Goal: Information Seeking & Learning: Compare options

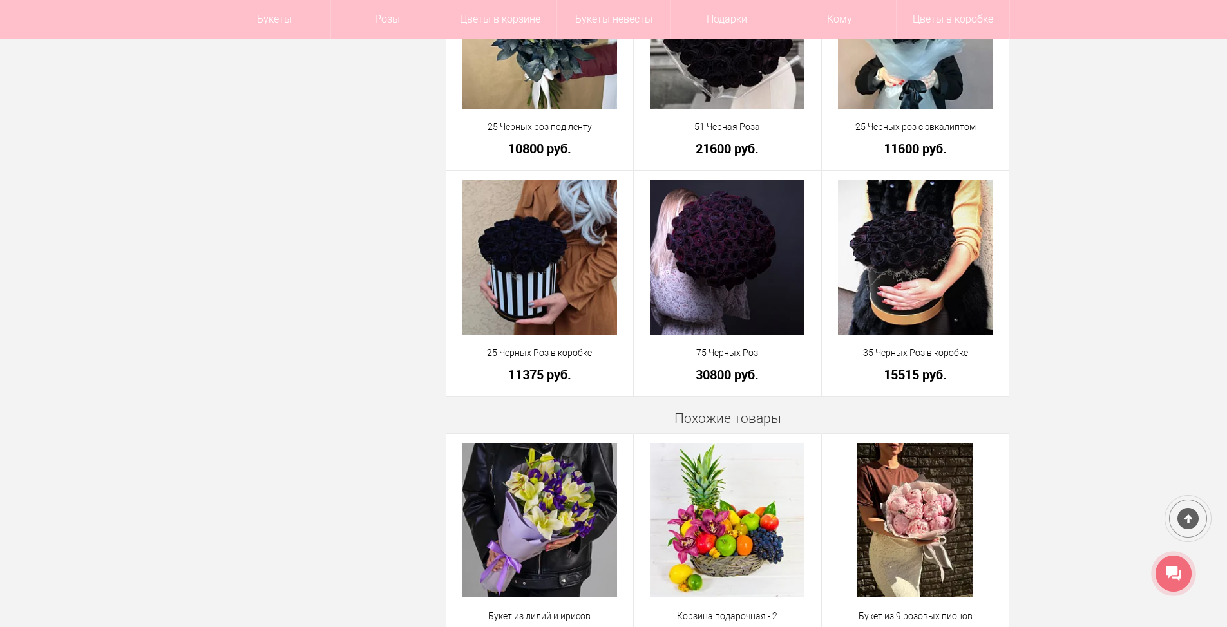
scroll to position [966, 0]
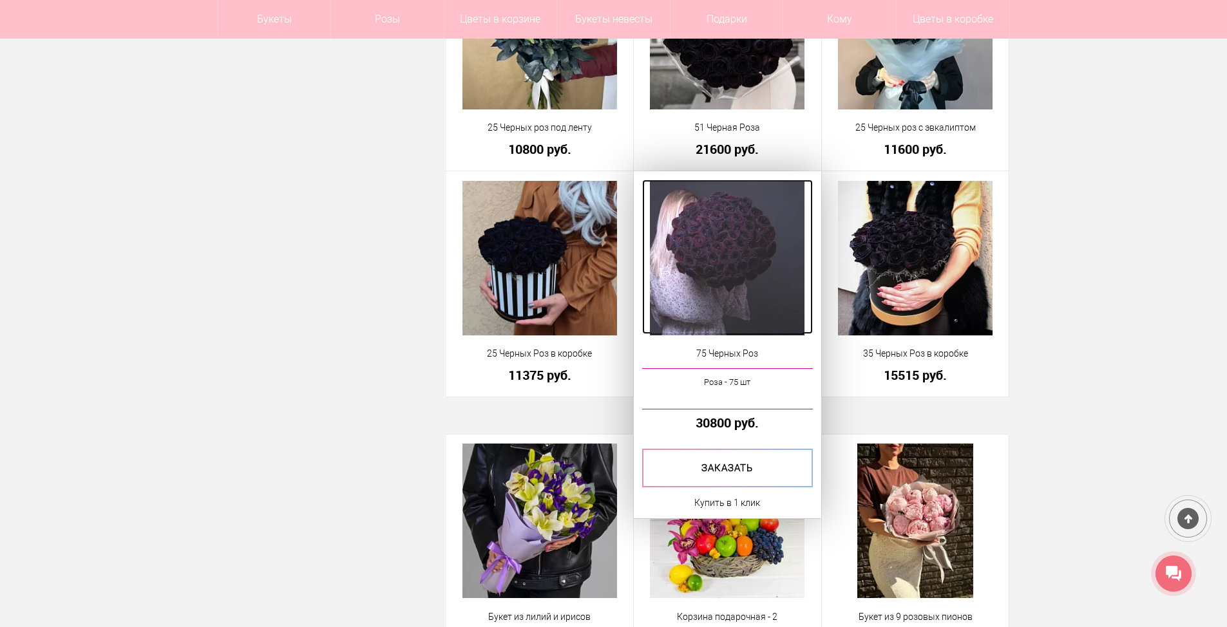
click at [701, 270] on img at bounding box center [727, 258] width 155 height 155
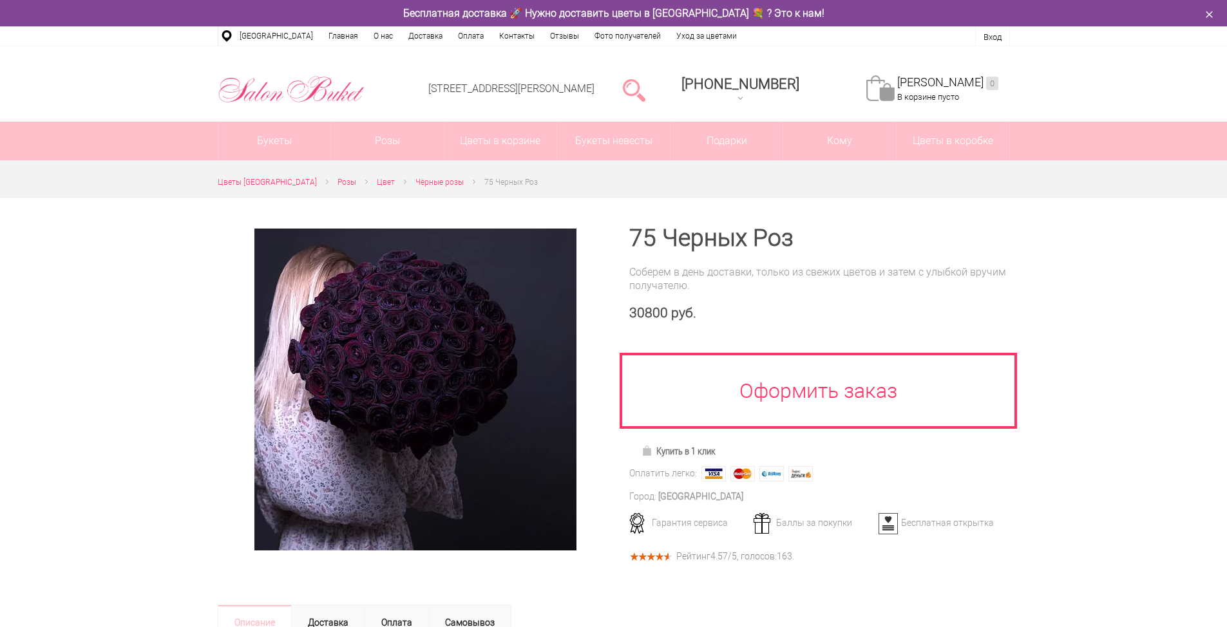
click at [392, 395] on img at bounding box center [415, 390] width 322 height 322
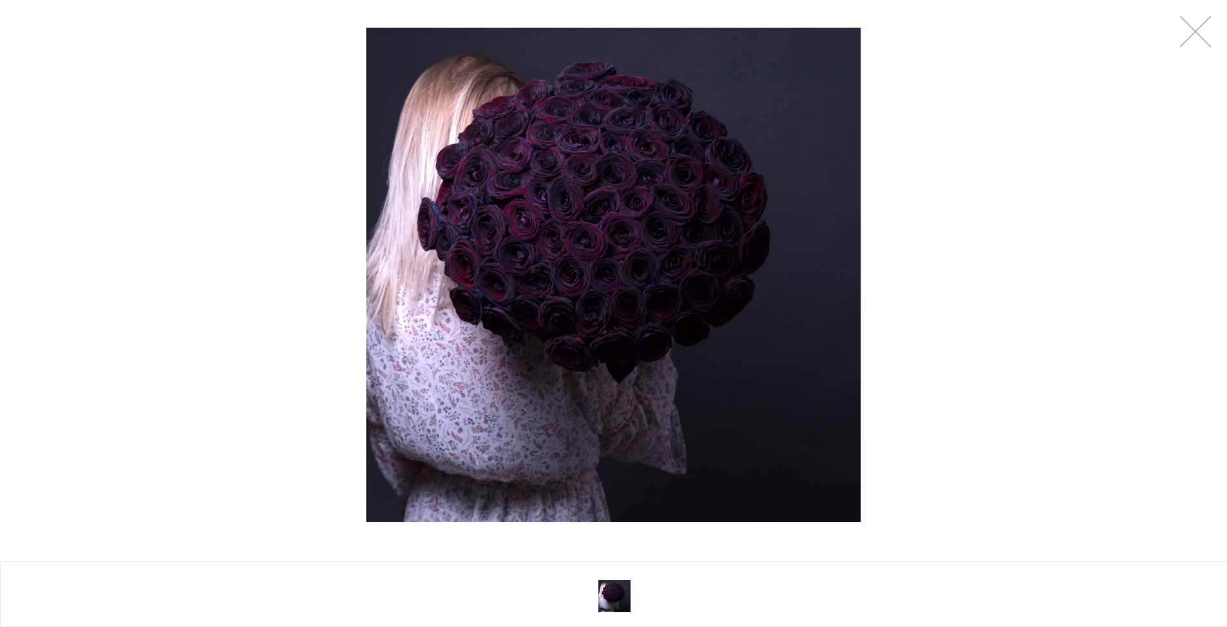
click at [575, 251] on img at bounding box center [613, 275] width 495 height 495
click at [1190, 44] on link at bounding box center [1195, 31] width 32 height 32
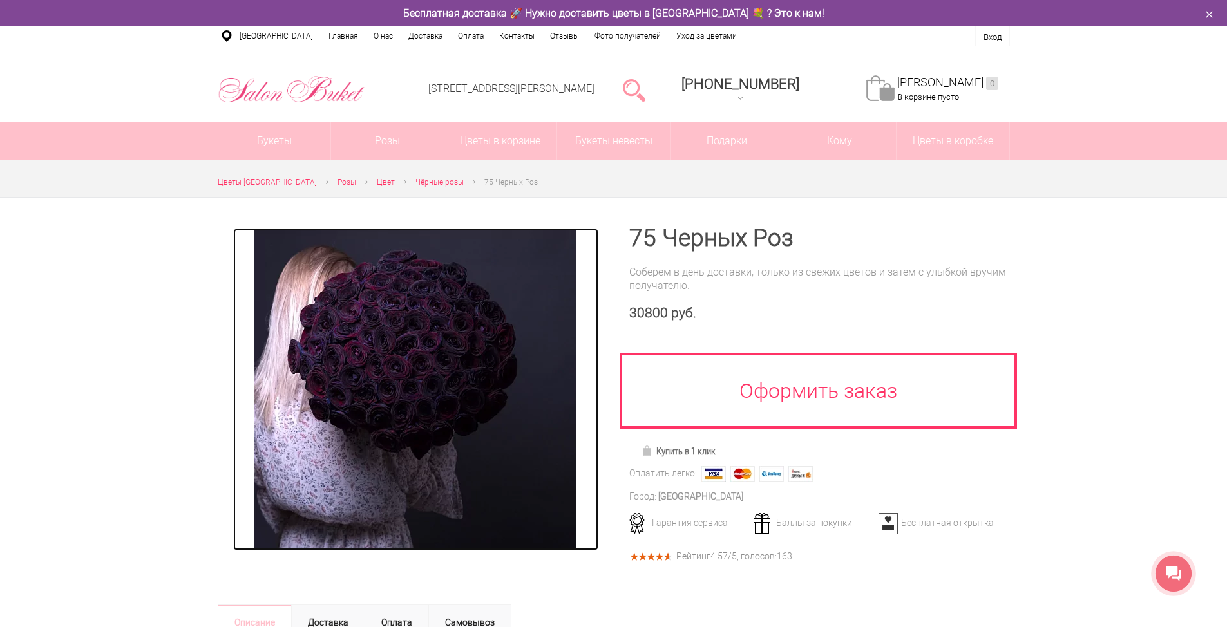
drag, startPoint x: 533, startPoint y: 301, endPoint x: 539, endPoint y: 286, distance: 16.3
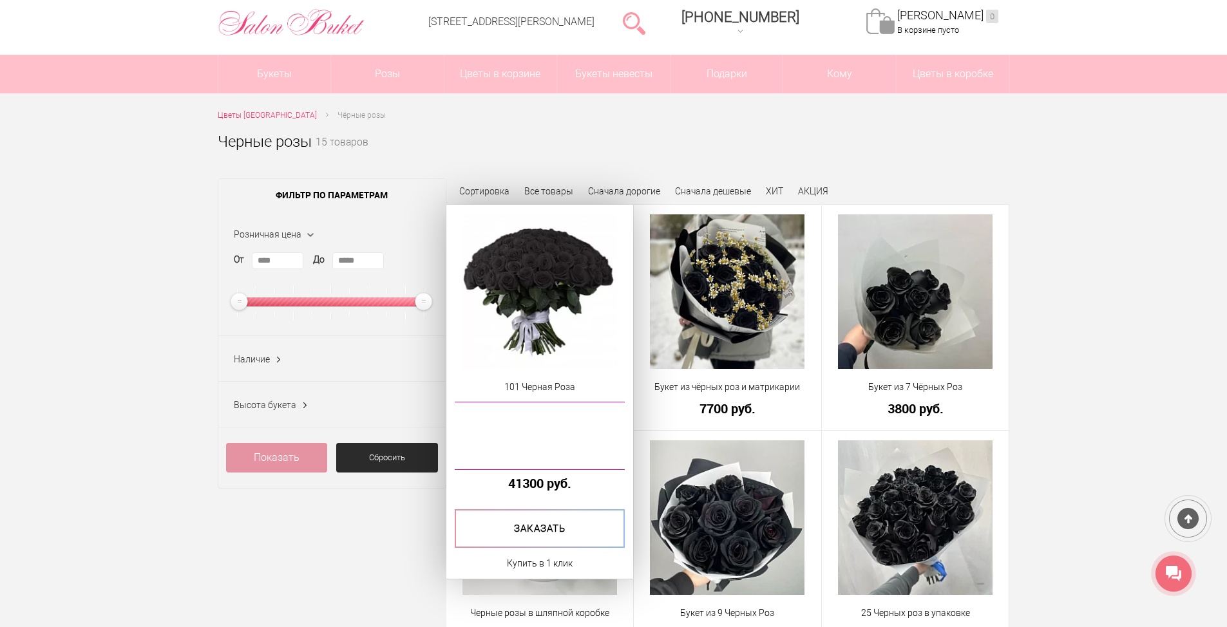
scroll to position [64, 0]
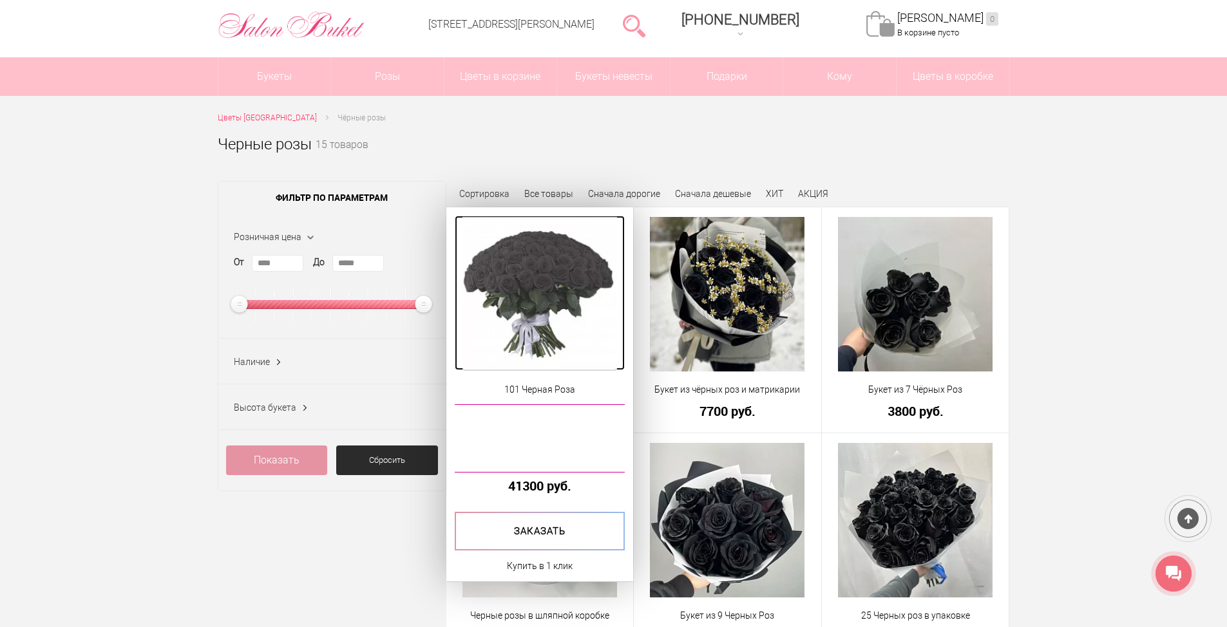
click at [531, 292] on img at bounding box center [540, 294] width 155 height 155
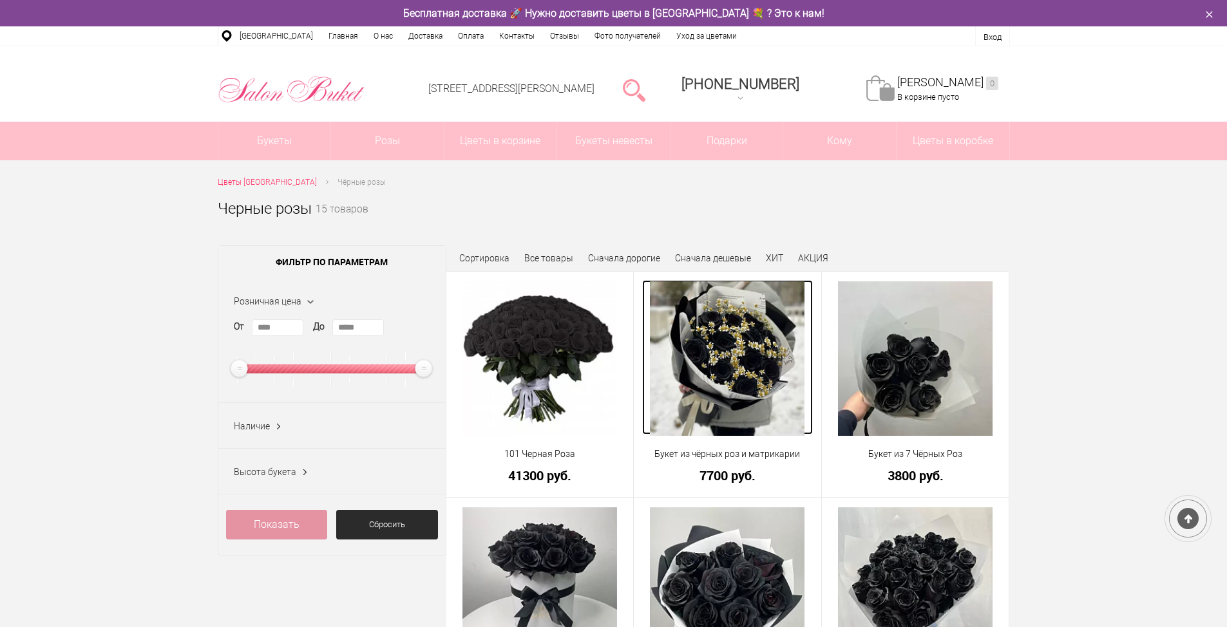
scroll to position [64, 0]
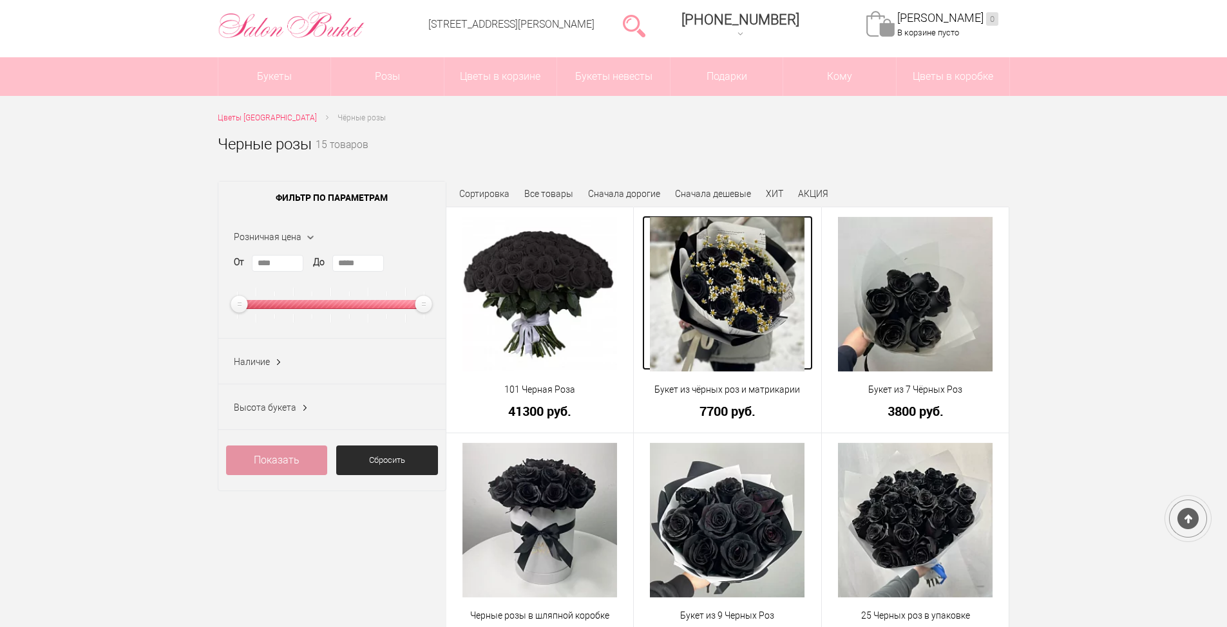
click at [727, 281] on img at bounding box center [727, 294] width 155 height 155
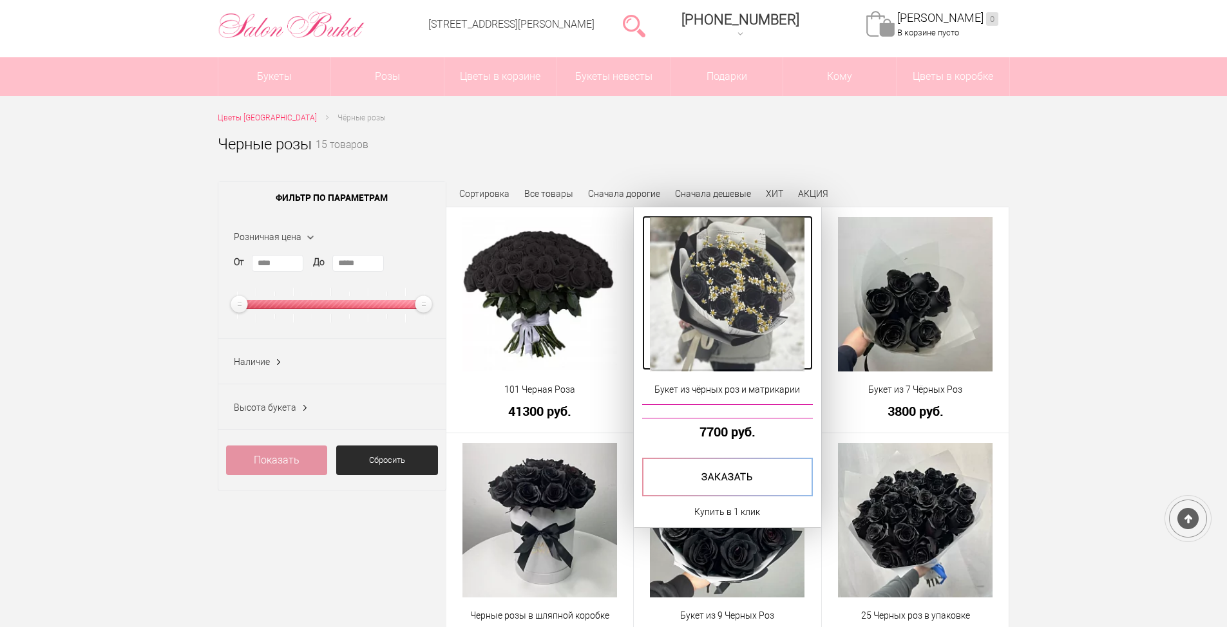
click at [714, 330] on img at bounding box center [727, 294] width 155 height 155
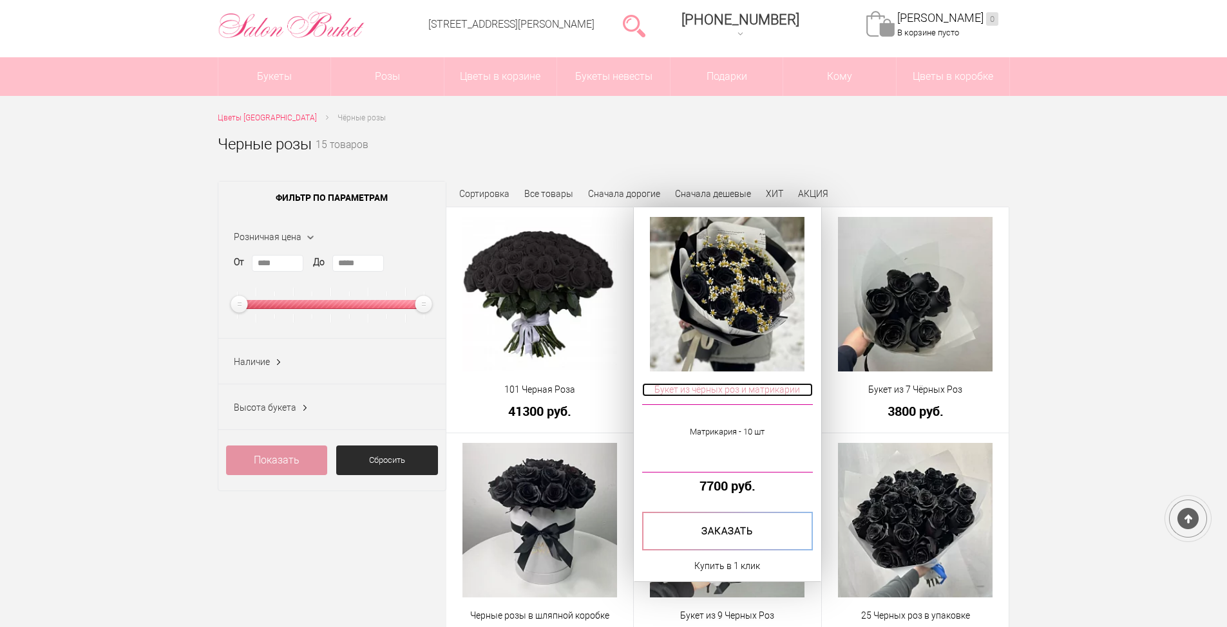
click at [714, 388] on span "Букет из чёрных роз и матрикарии" at bounding box center [727, 390] width 171 height 14
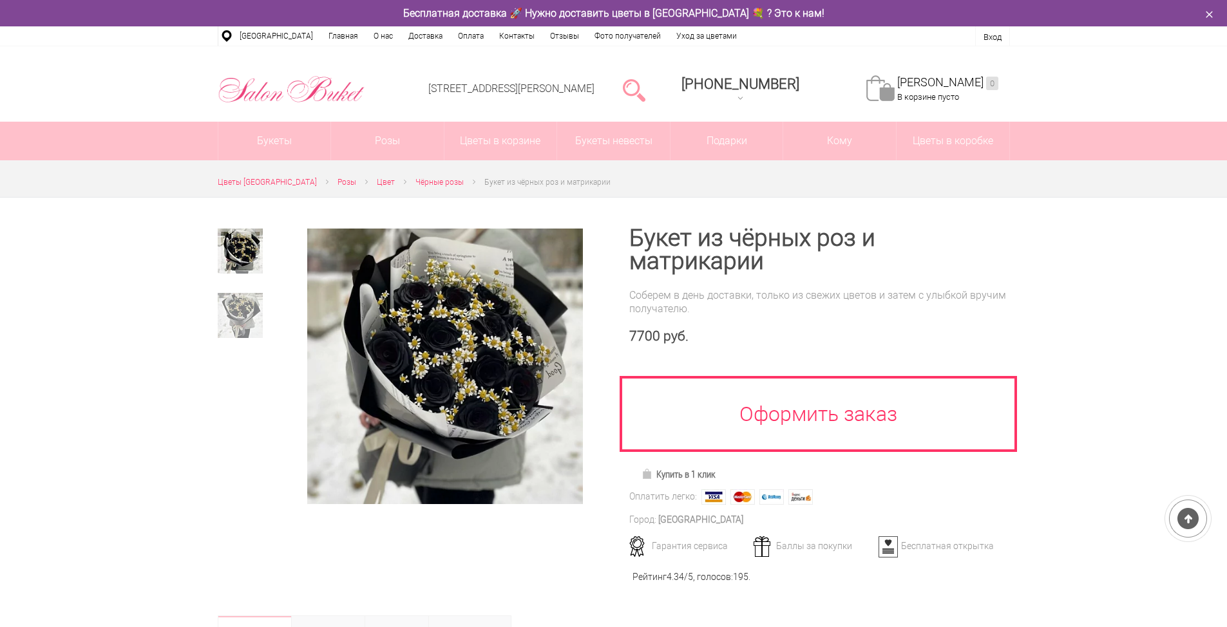
scroll to position [64, 0]
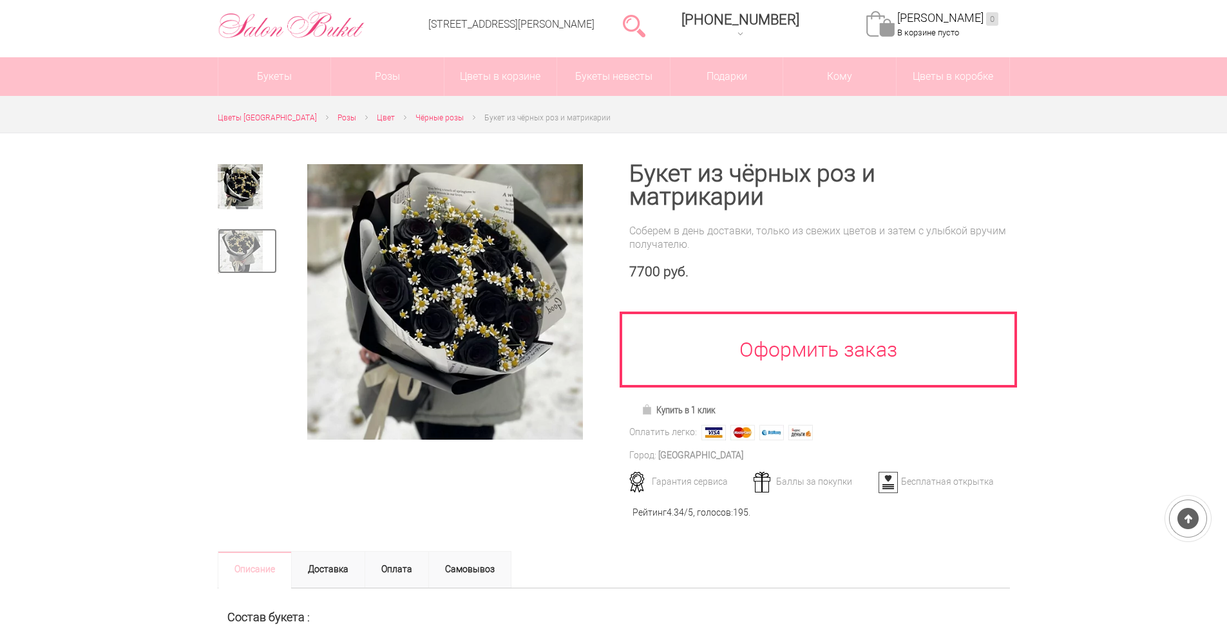
click at [248, 259] on img at bounding box center [240, 251] width 45 height 45
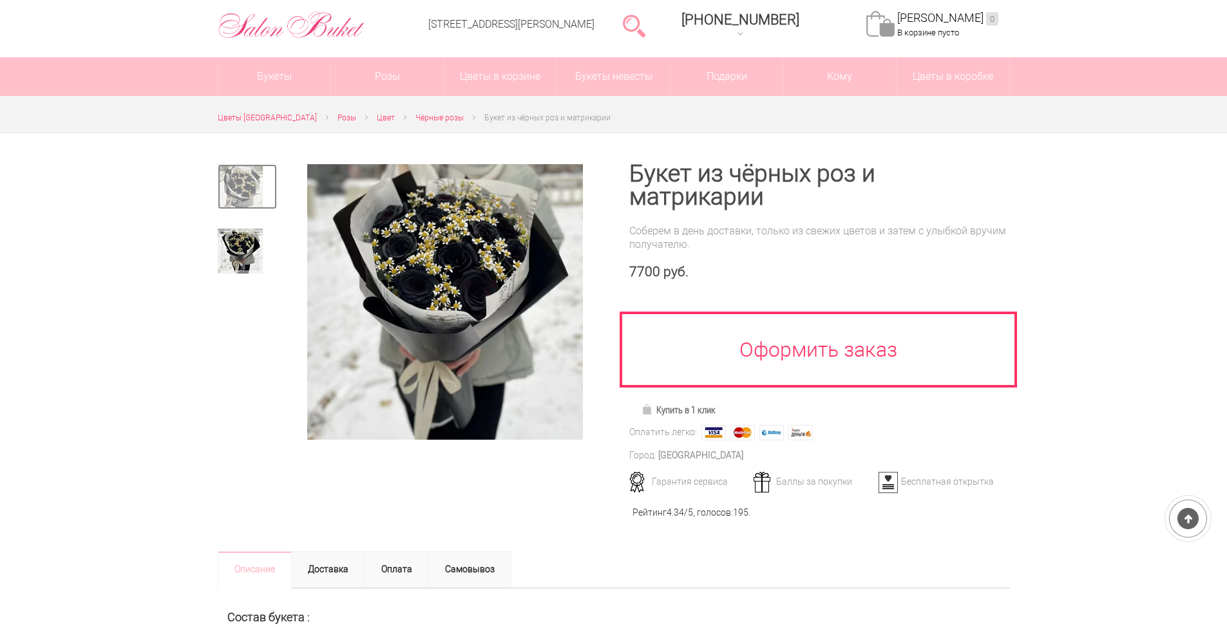
click at [243, 193] on img at bounding box center [240, 186] width 45 height 45
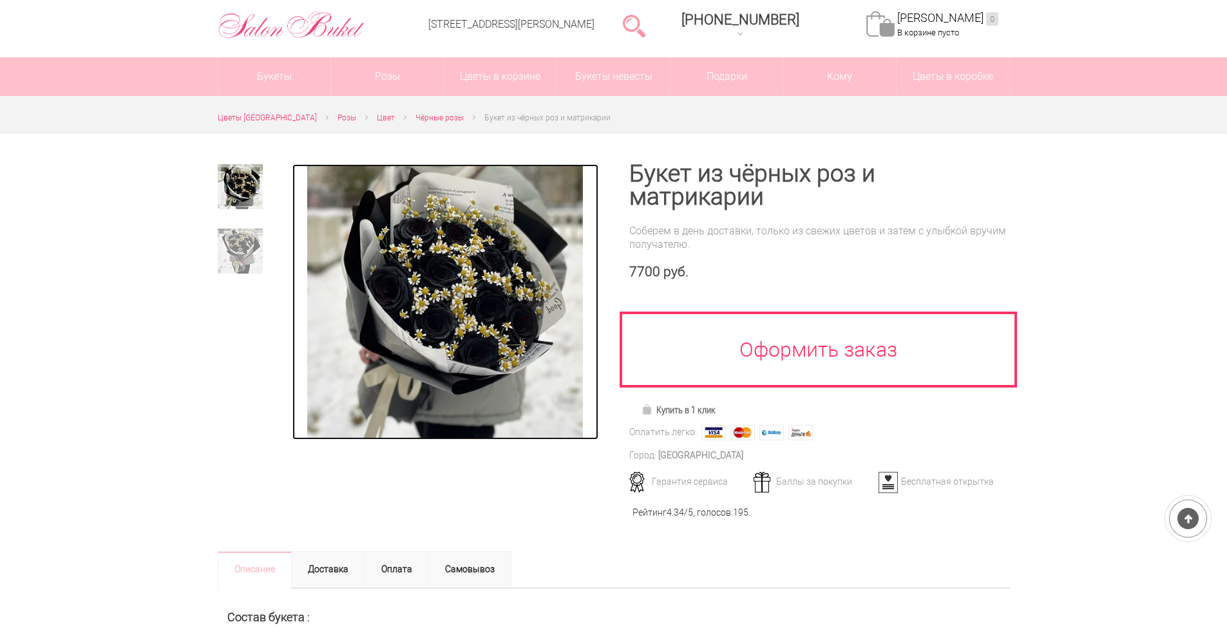
drag, startPoint x: 362, startPoint y: 226, endPoint x: 421, endPoint y: 232, distance: 59.5
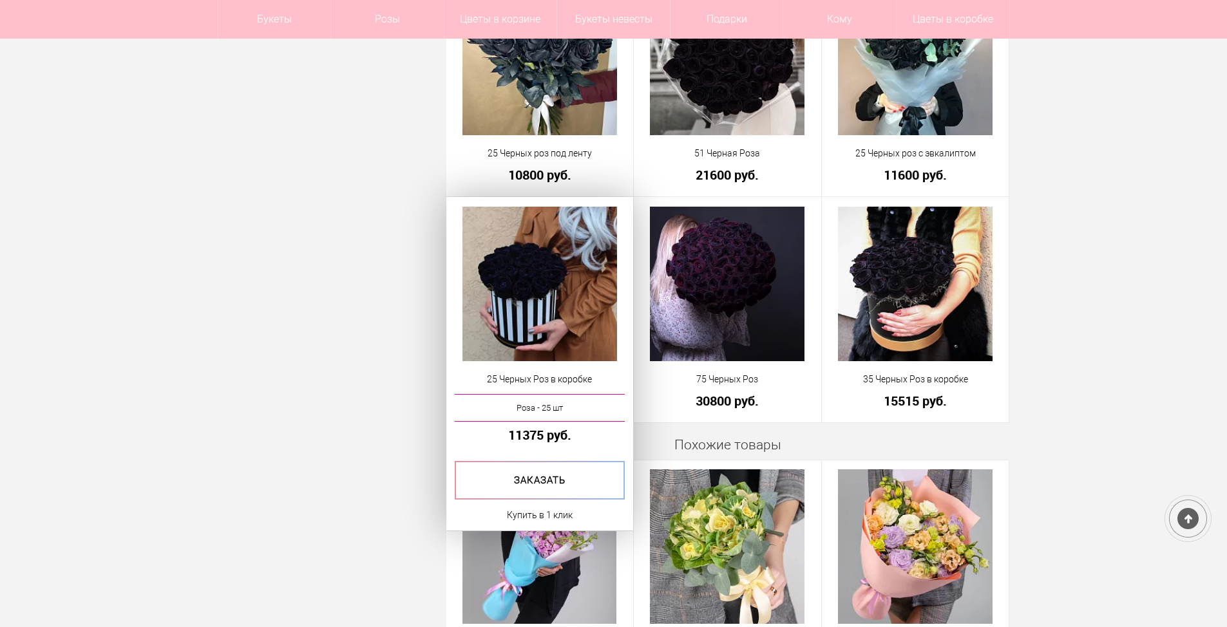
scroll to position [966, 0]
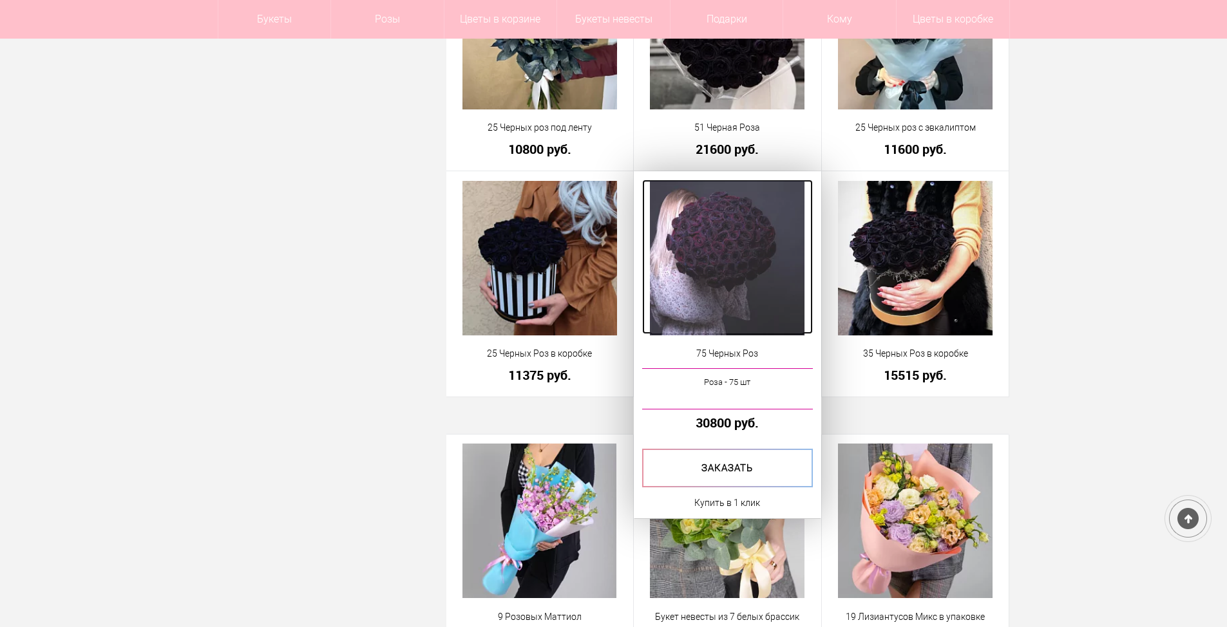
click at [714, 296] on img at bounding box center [727, 258] width 155 height 155
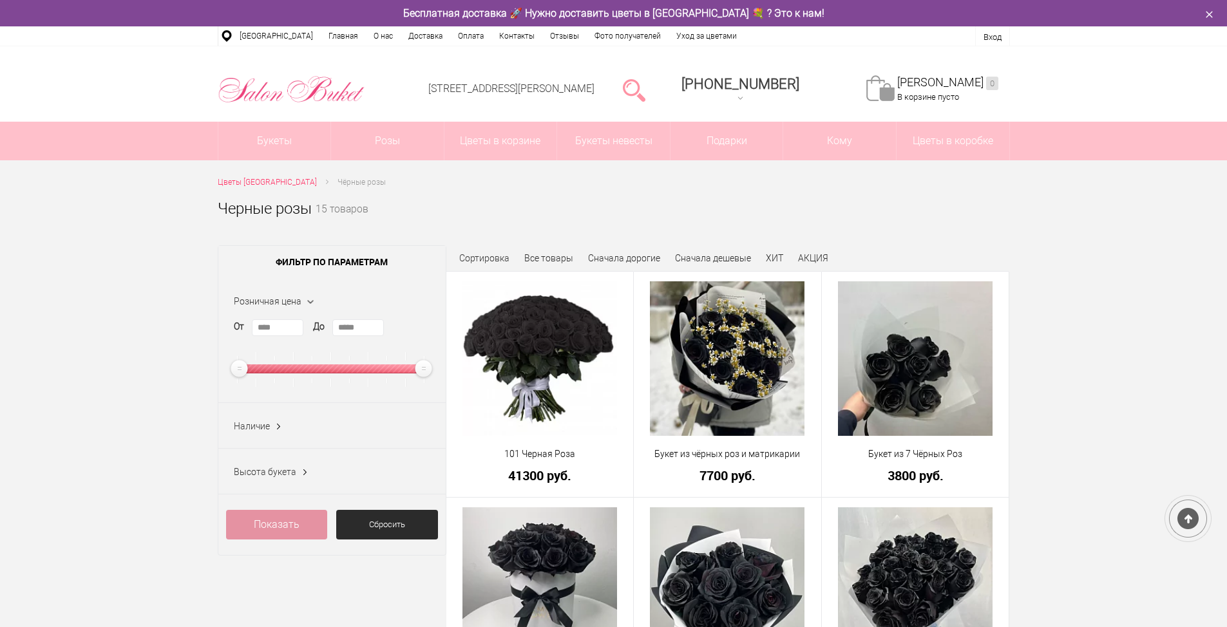
scroll to position [1005, 0]
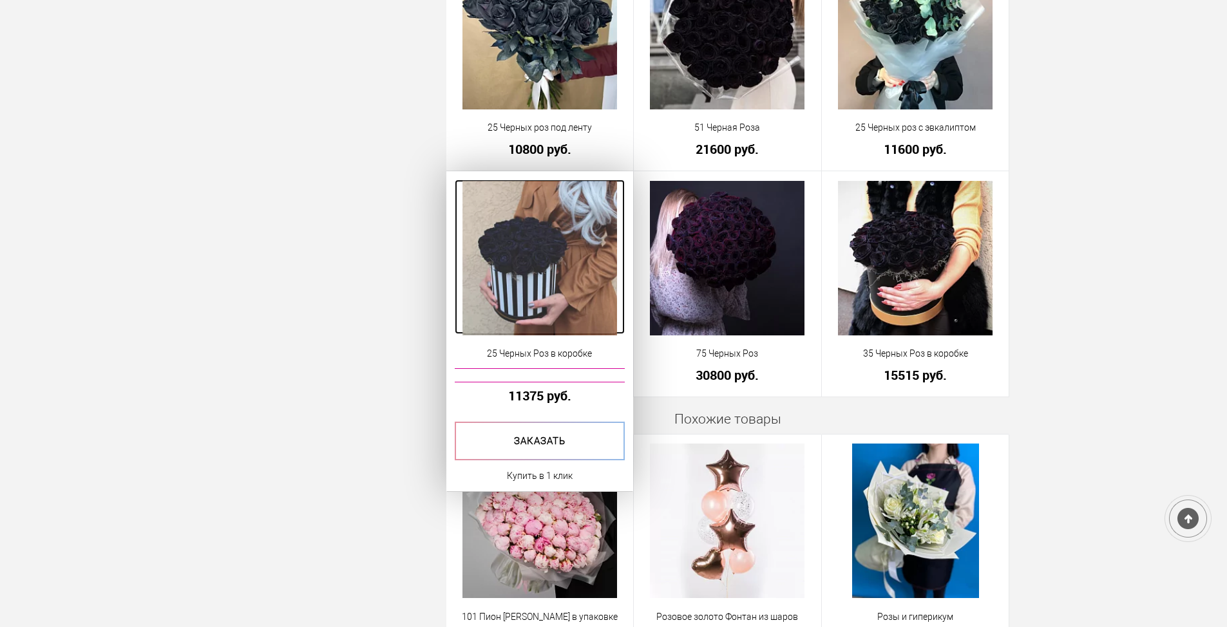
click at [520, 240] on img at bounding box center [540, 258] width 155 height 155
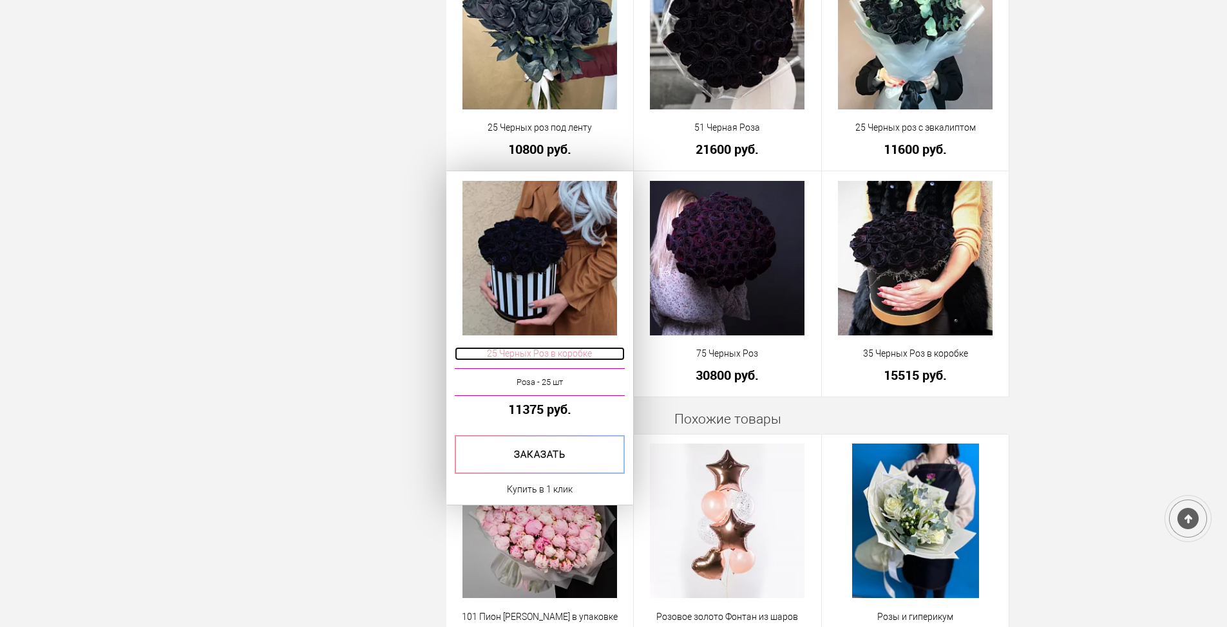
click at [528, 356] on span "25 Черных Роз в коробке" at bounding box center [540, 354] width 171 height 14
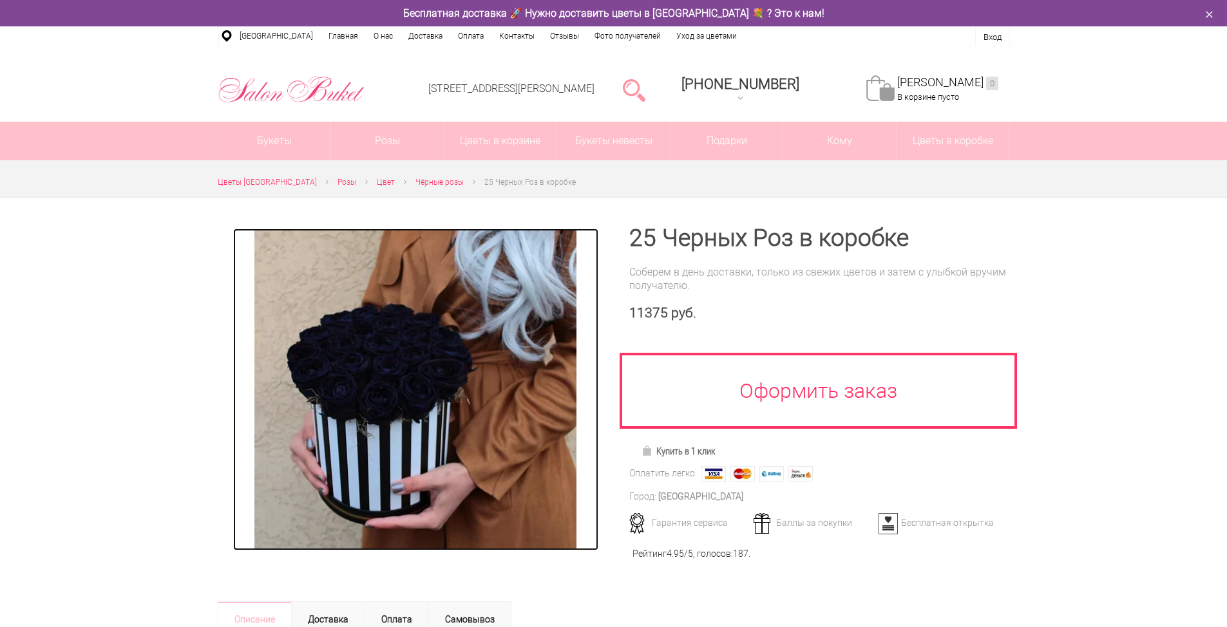
drag, startPoint x: 439, startPoint y: 350, endPoint x: 450, endPoint y: 350, distance: 11.0
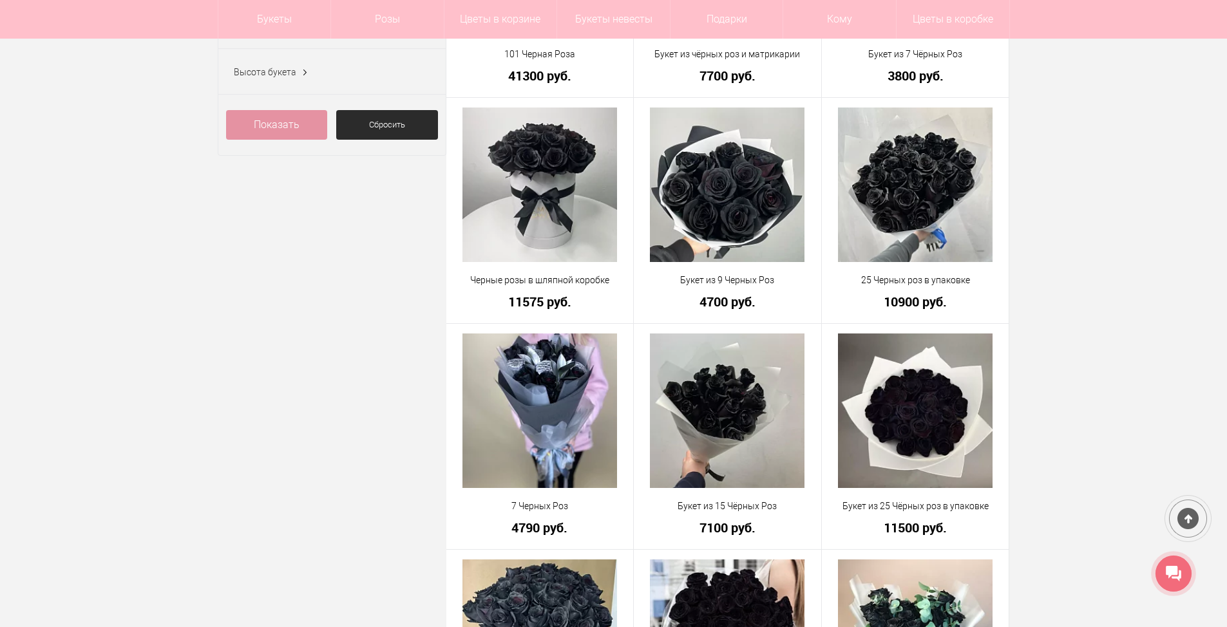
scroll to position [441, 0]
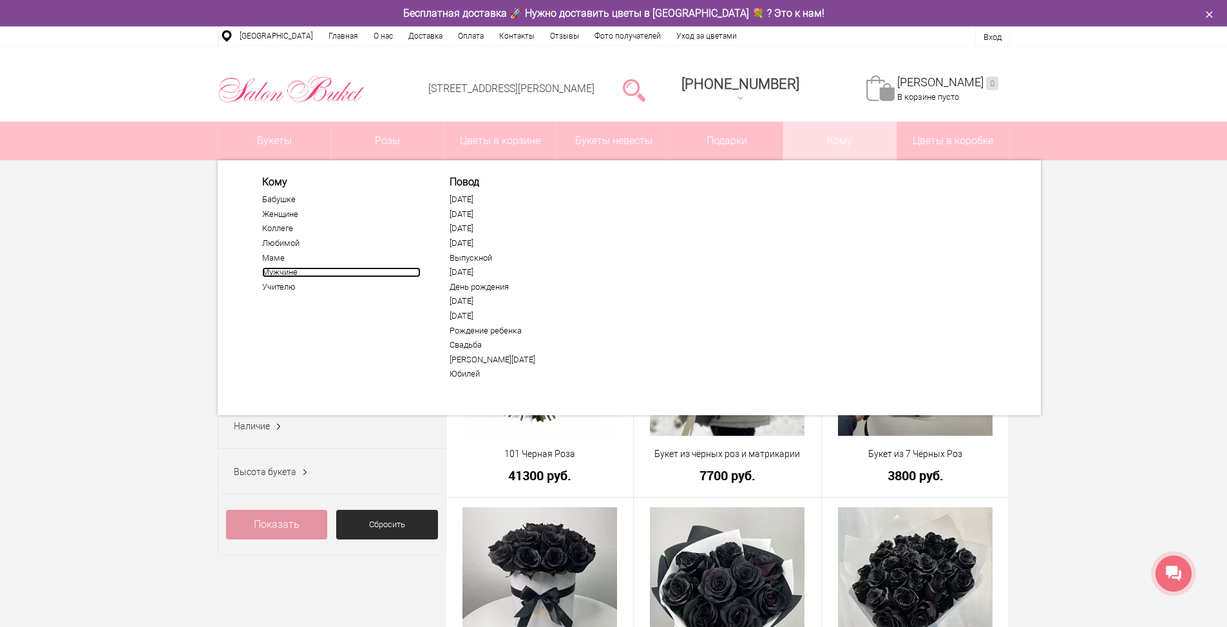
click at [276, 271] on link "Мужчине" at bounding box center [341, 272] width 158 height 10
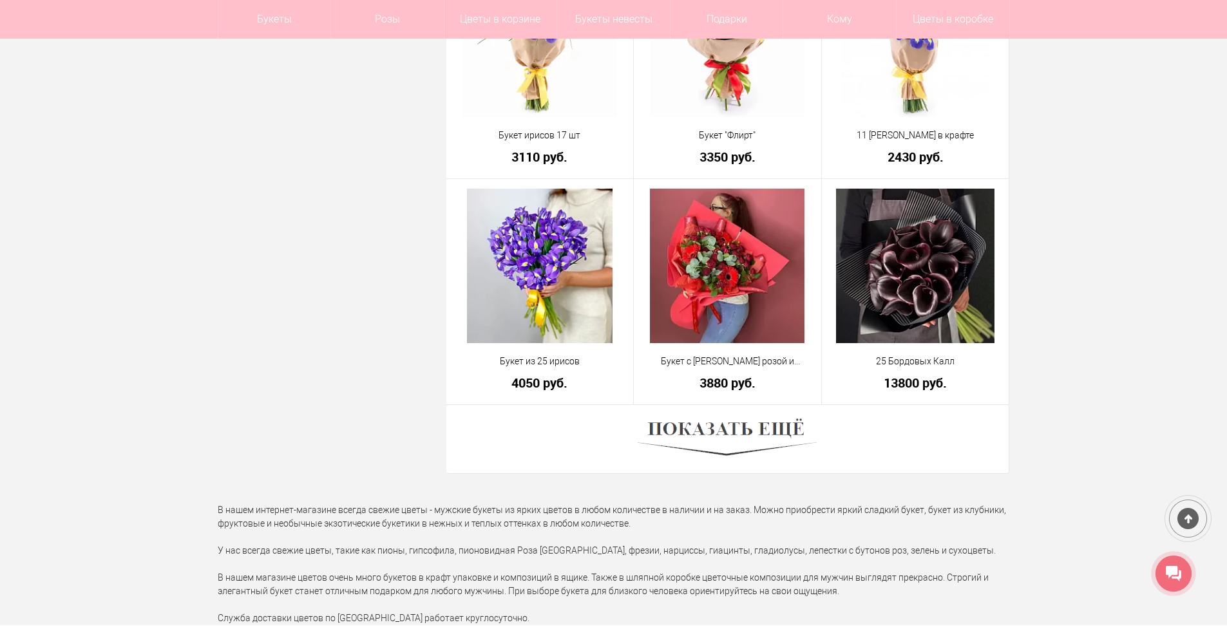
scroll to position [3478, 0]
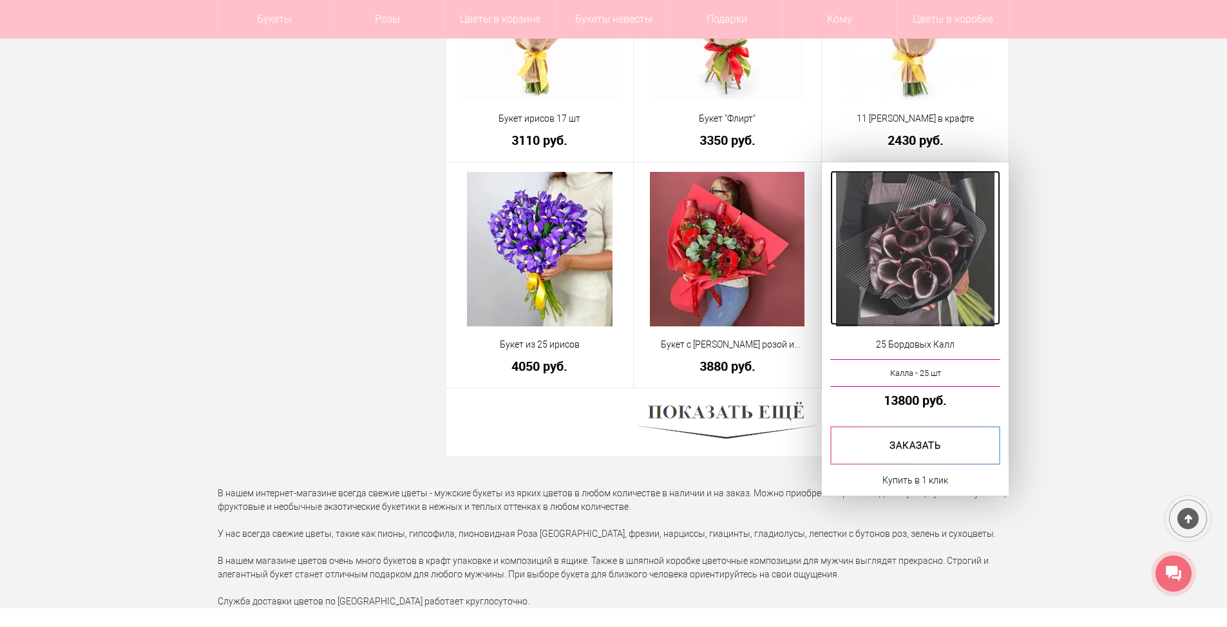
click at [930, 294] on img at bounding box center [915, 249] width 158 height 155
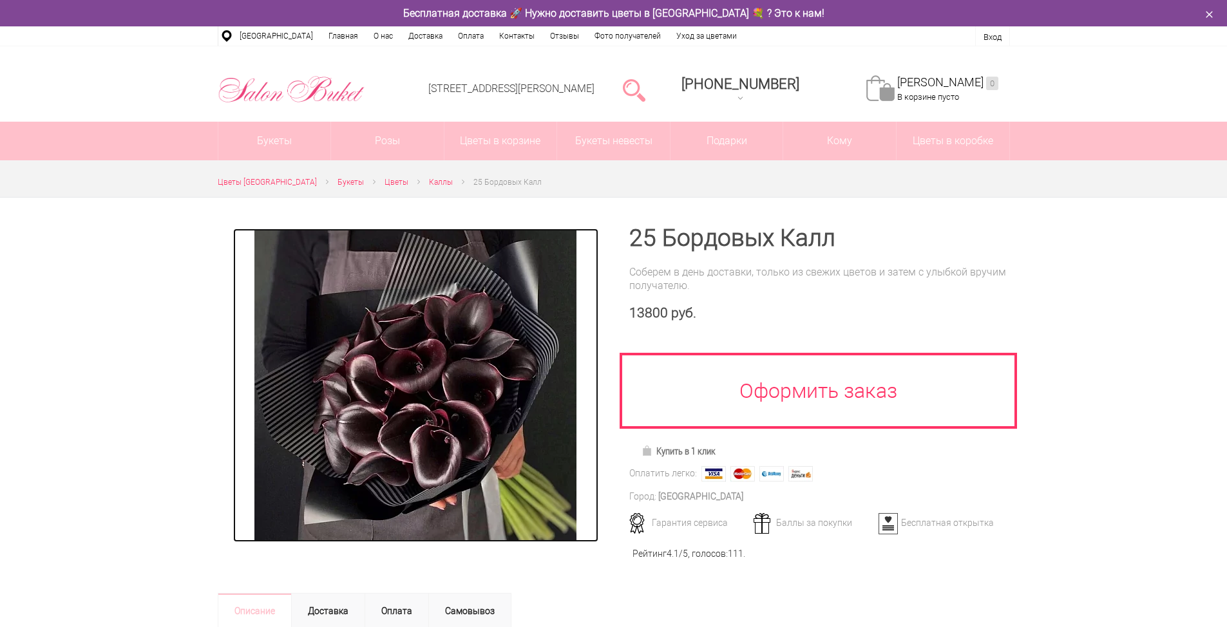
click at [394, 383] on img at bounding box center [415, 386] width 322 height 314
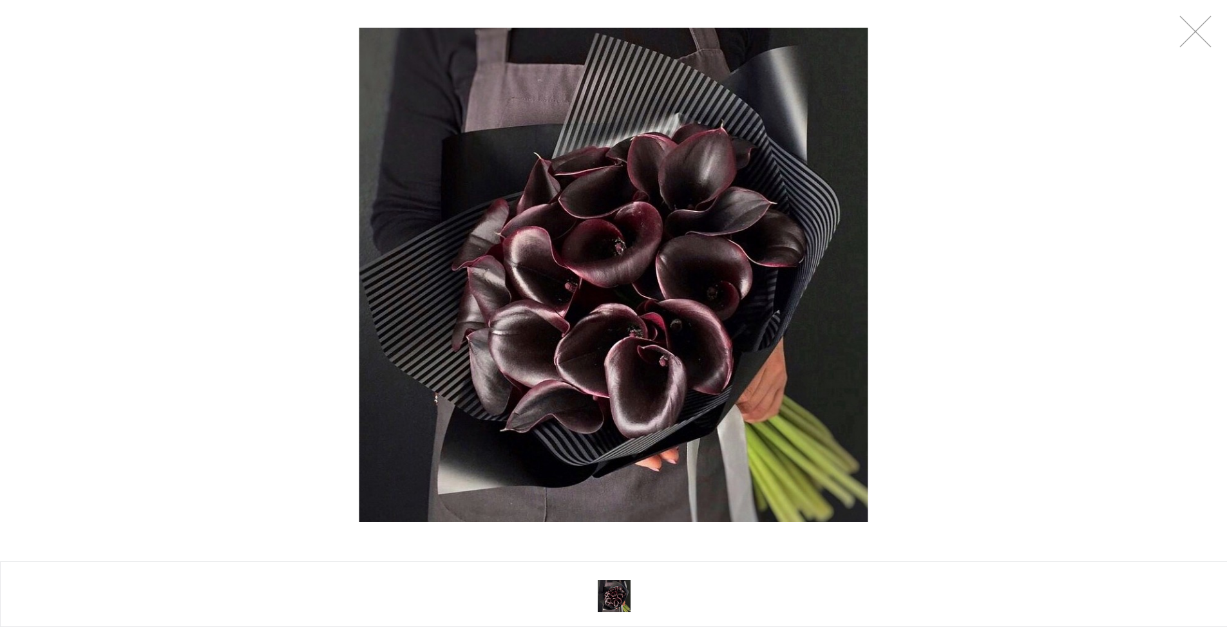
click at [592, 347] on img at bounding box center [613, 275] width 509 height 495
click at [1192, 50] on div at bounding box center [613, 275] width 1227 height 550
click at [1202, 28] on link at bounding box center [1195, 31] width 32 height 32
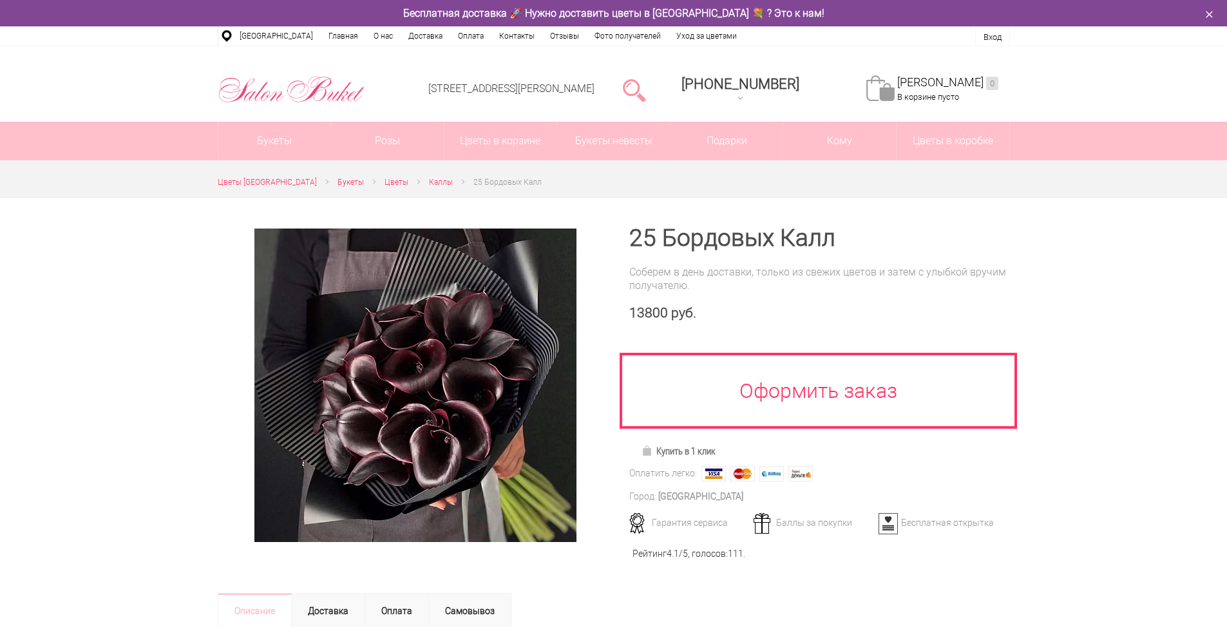
drag, startPoint x: 817, startPoint y: 191, endPoint x: 771, endPoint y: 202, distance: 47.7
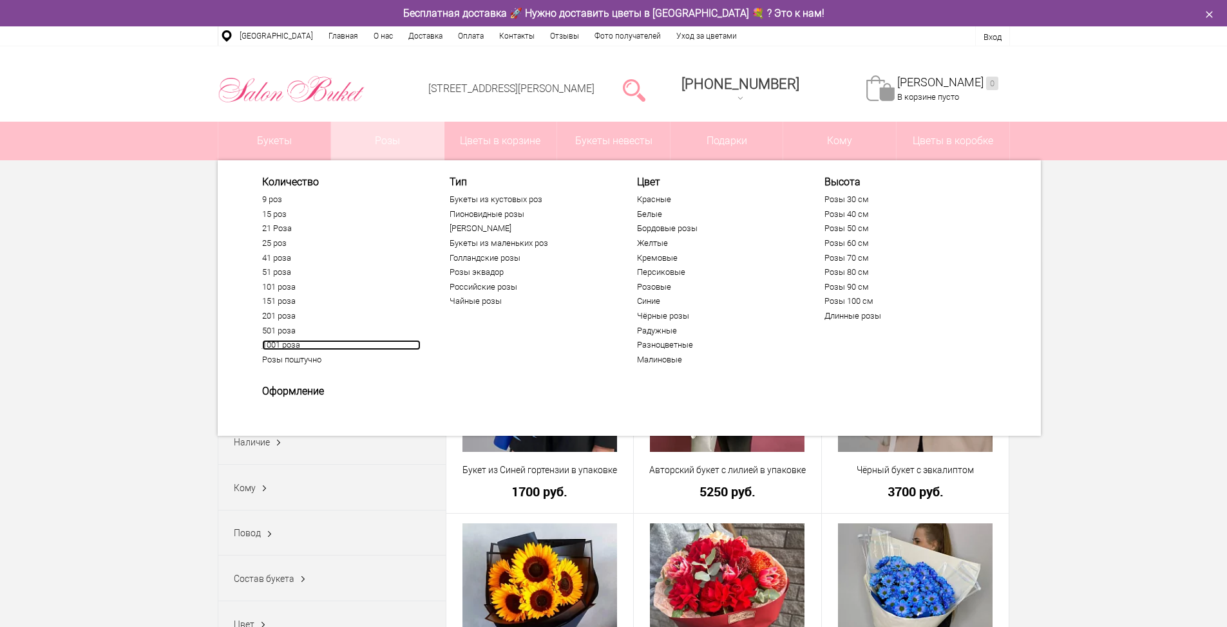
click at [270, 348] on link "1001 роза" at bounding box center [341, 345] width 158 height 10
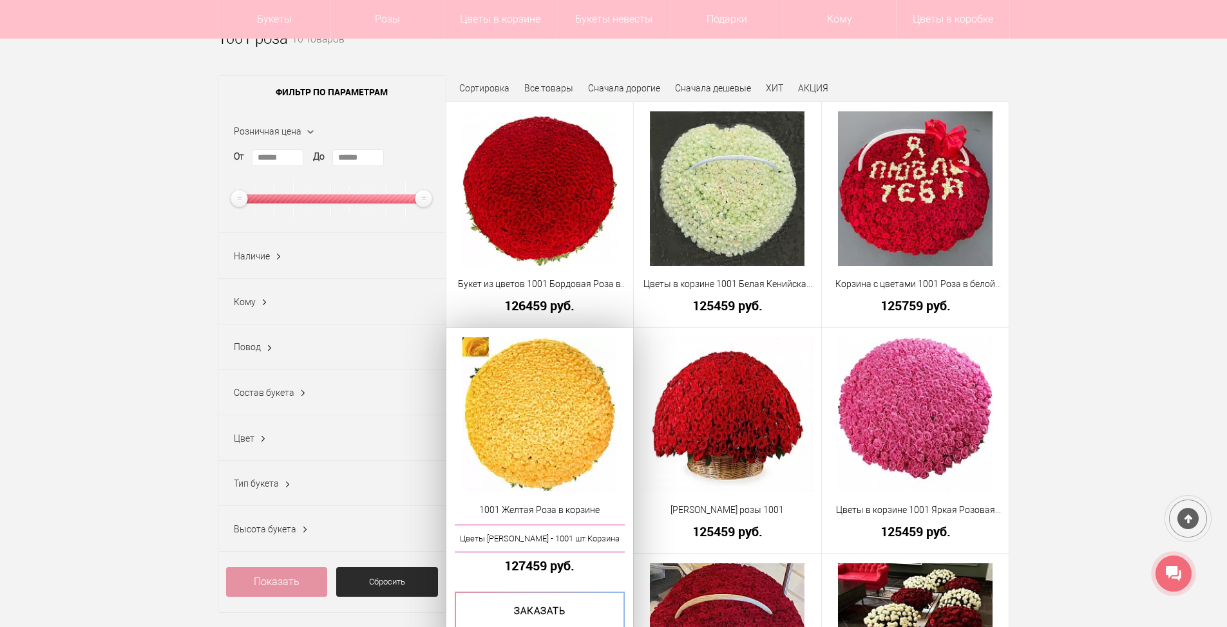
scroll to position [64, 0]
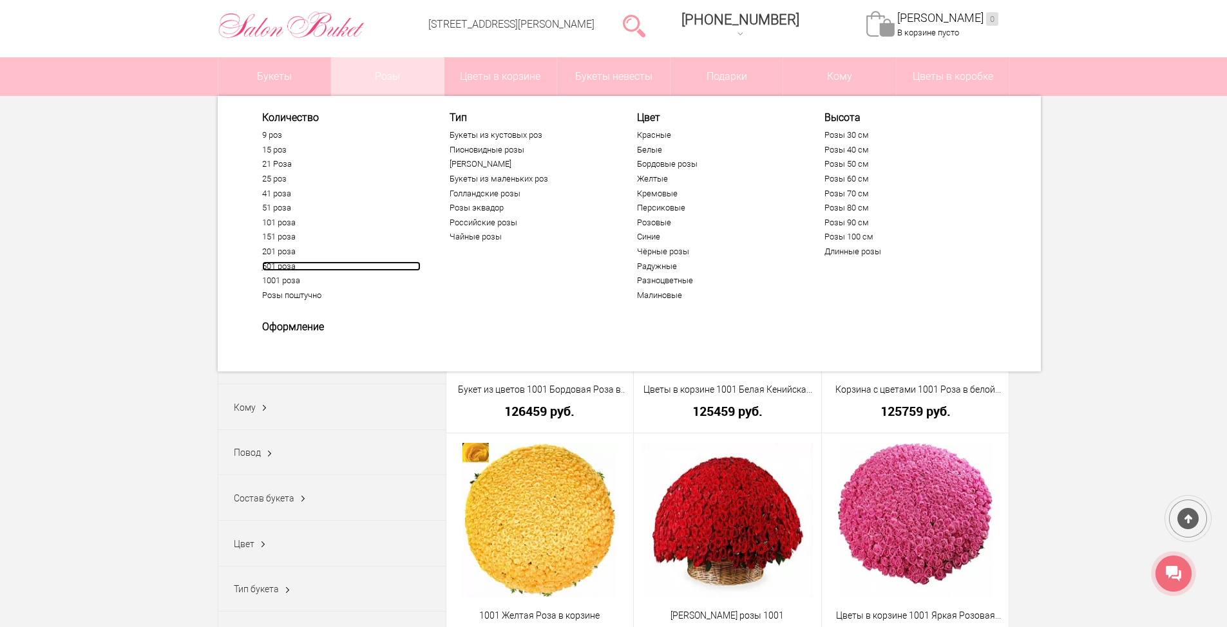
click at [274, 269] on link "501 роза" at bounding box center [341, 267] width 158 height 10
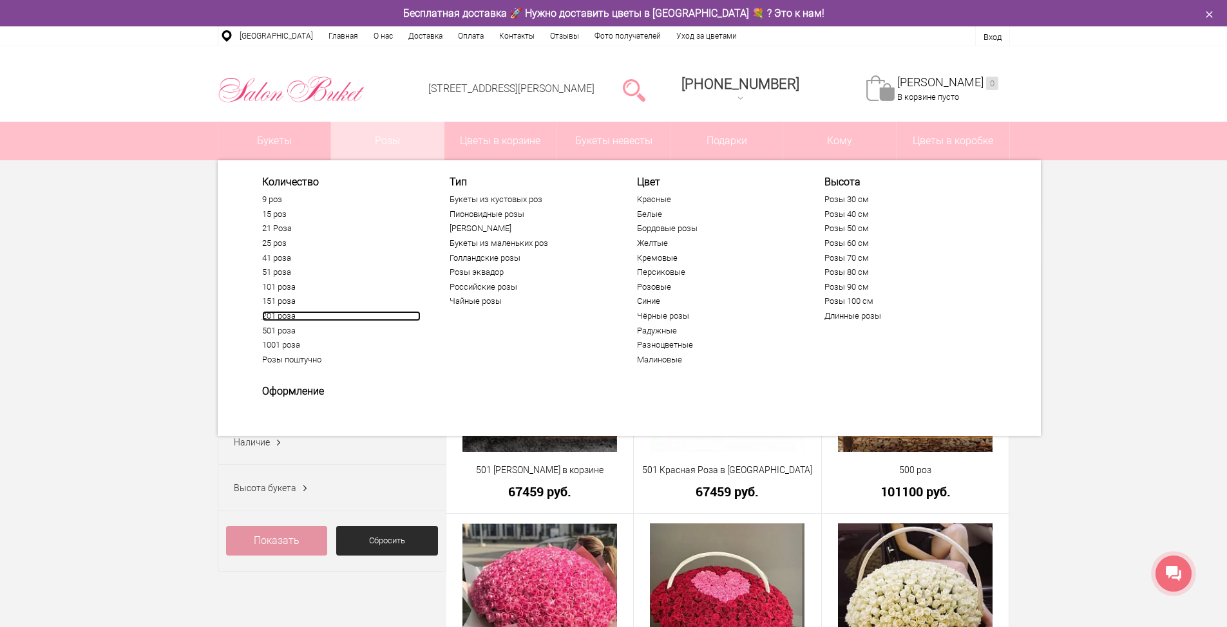
click at [289, 320] on link "201 роза" at bounding box center [341, 316] width 158 height 10
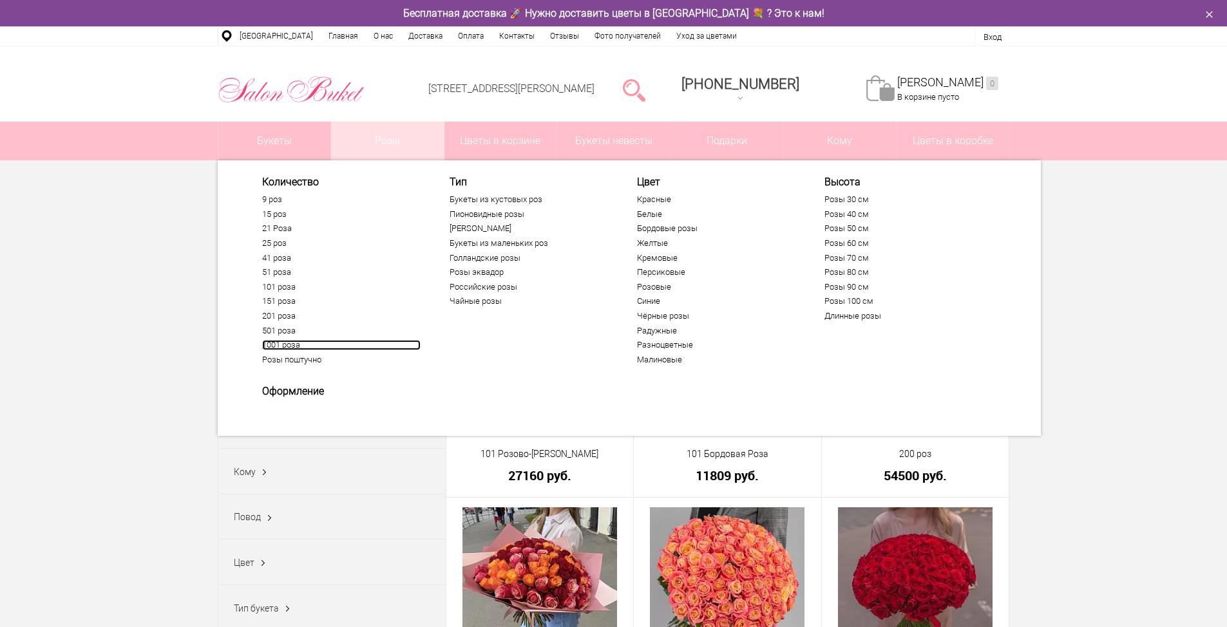
click at [283, 345] on link "1001 роза" at bounding box center [341, 345] width 158 height 10
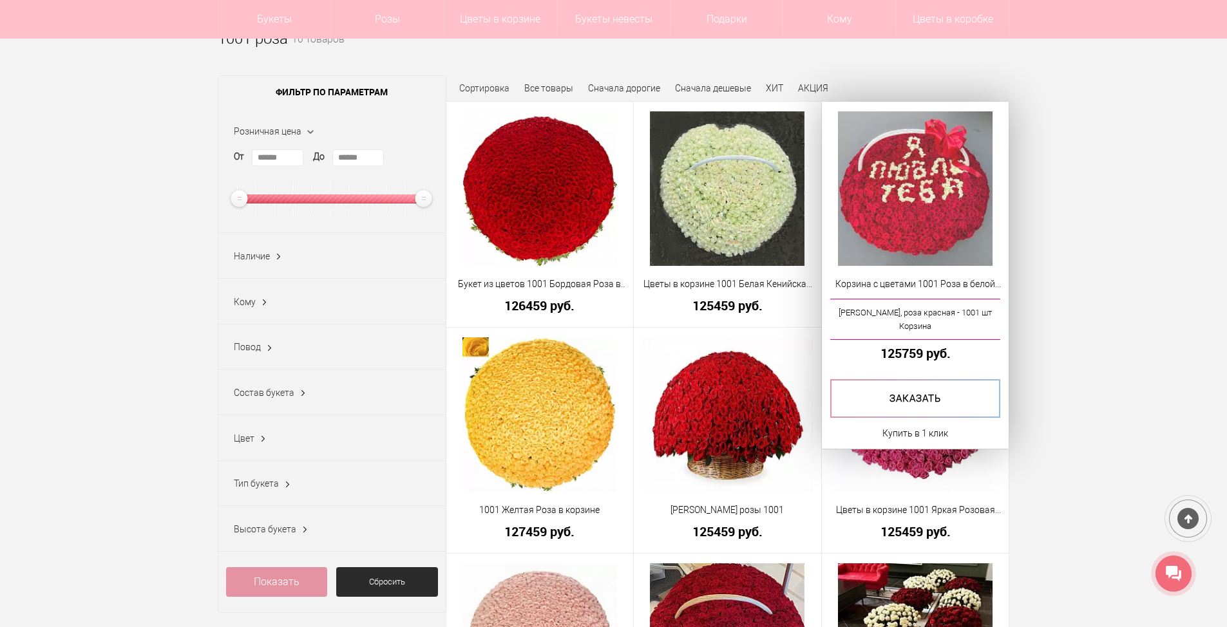
scroll to position [64, 0]
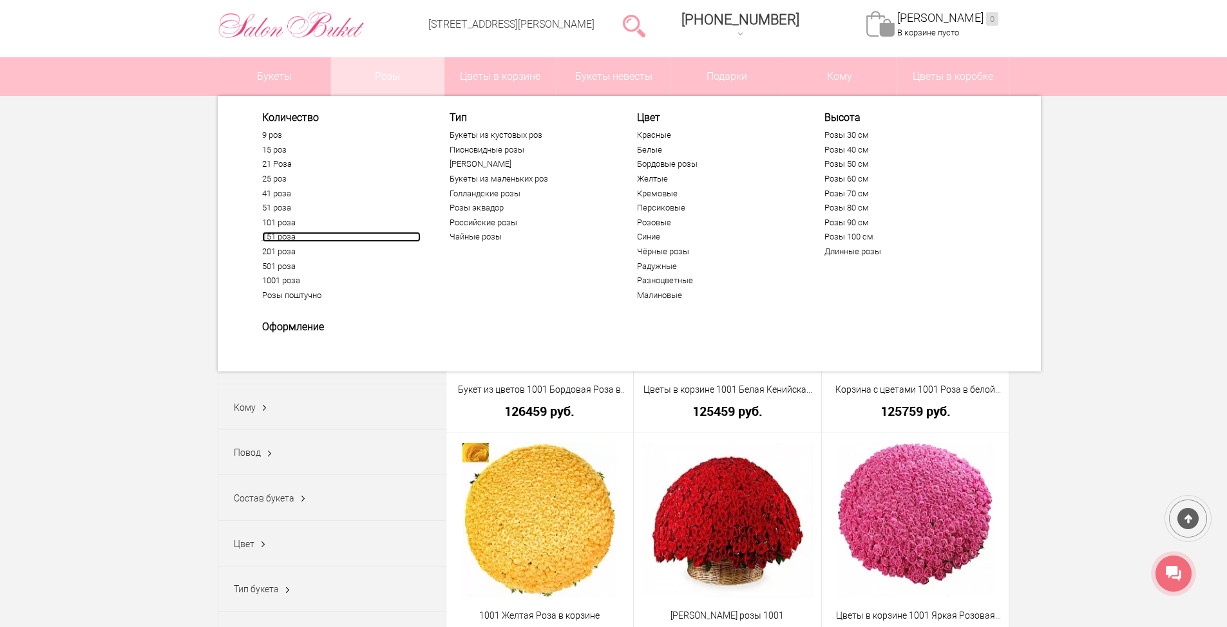
click at [278, 238] on link "151 роза" at bounding box center [341, 237] width 158 height 10
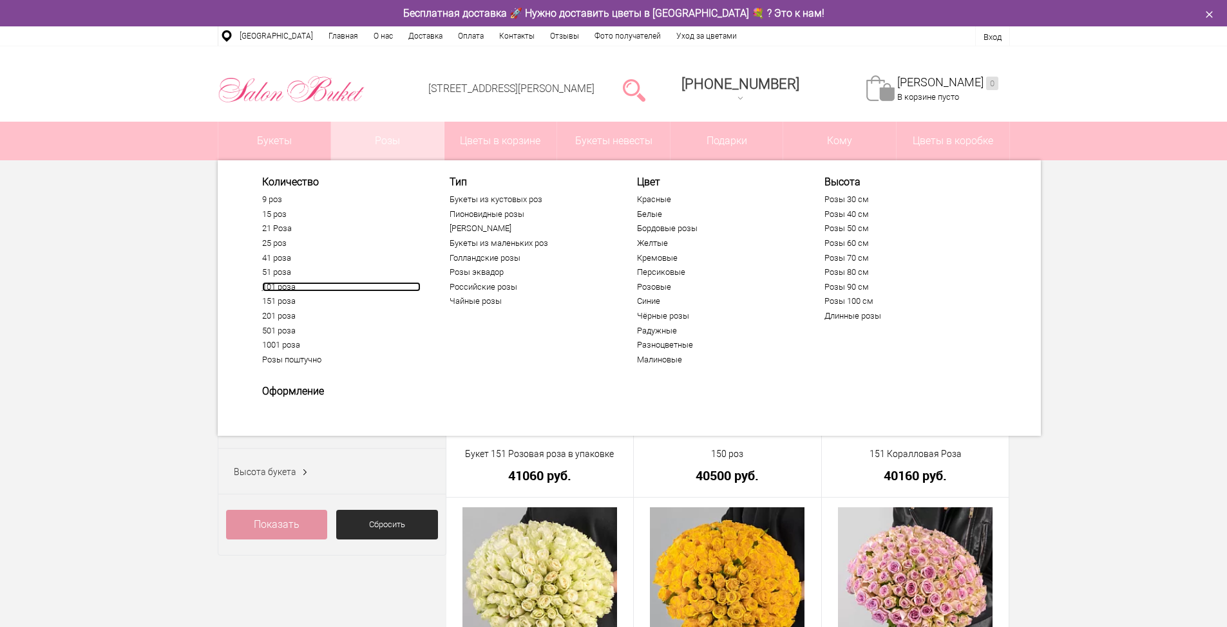
click at [291, 283] on link "101 роза" at bounding box center [341, 287] width 158 height 10
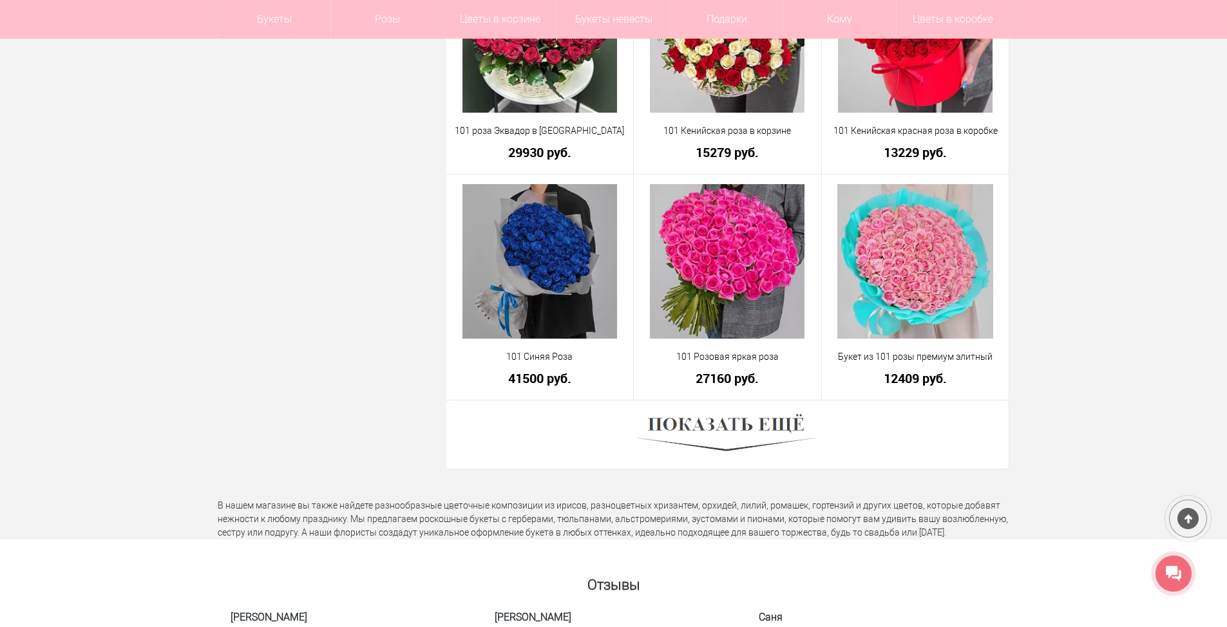
scroll to position [3543, 0]
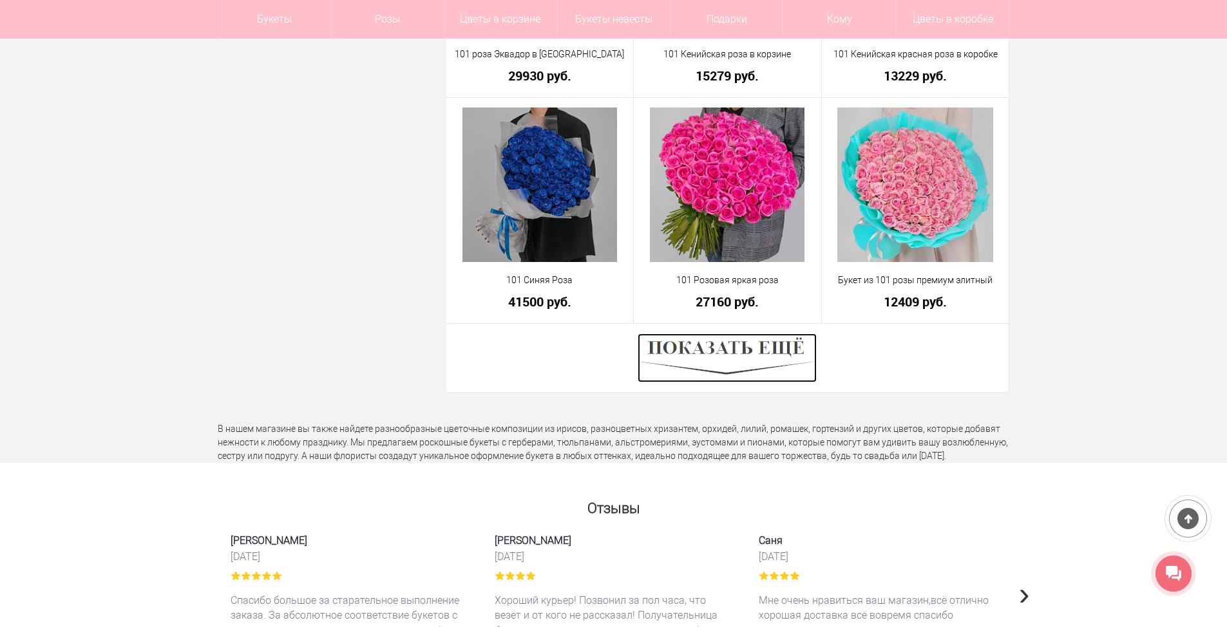
click at [686, 344] on img at bounding box center [727, 358] width 179 height 49
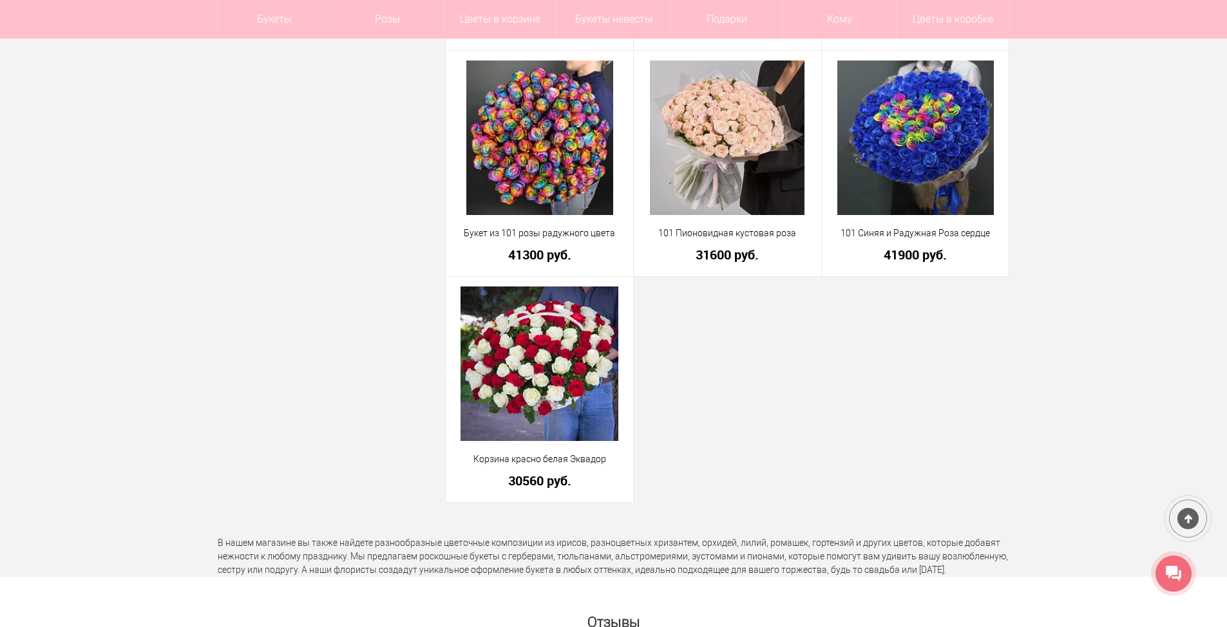
scroll to position [3994, 0]
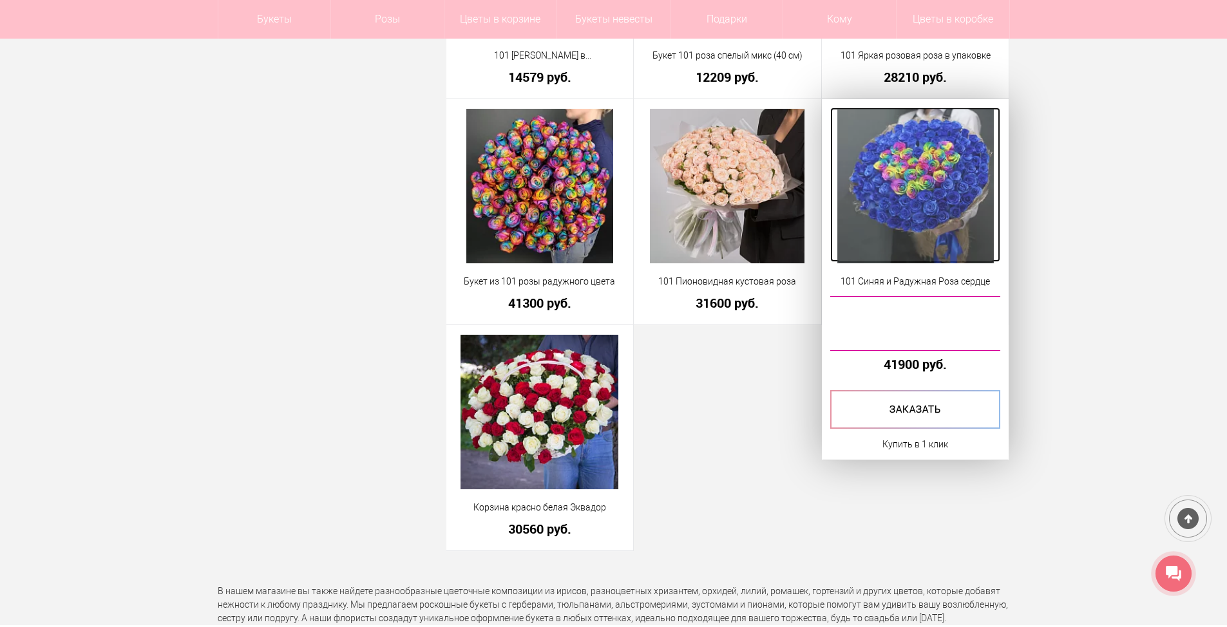
click at [914, 216] on img at bounding box center [915, 186] width 157 height 155
